Goal: Task Accomplishment & Management: Manage account settings

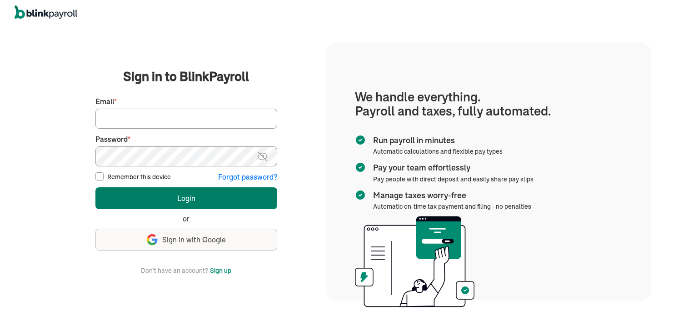
type input "info@open-webservices.com"
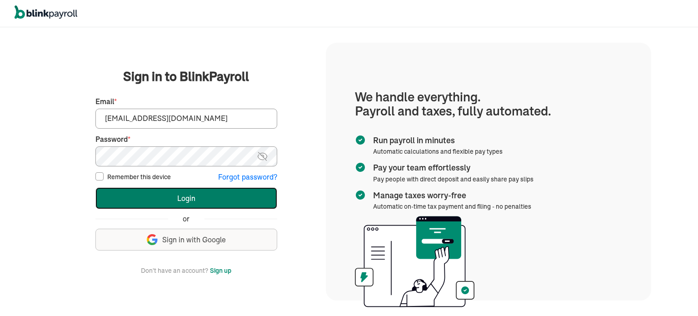
click at [164, 198] on button "Login" at bounding box center [186, 198] width 182 height 22
